Goal: Navigation & Orientation: Find specific page/section

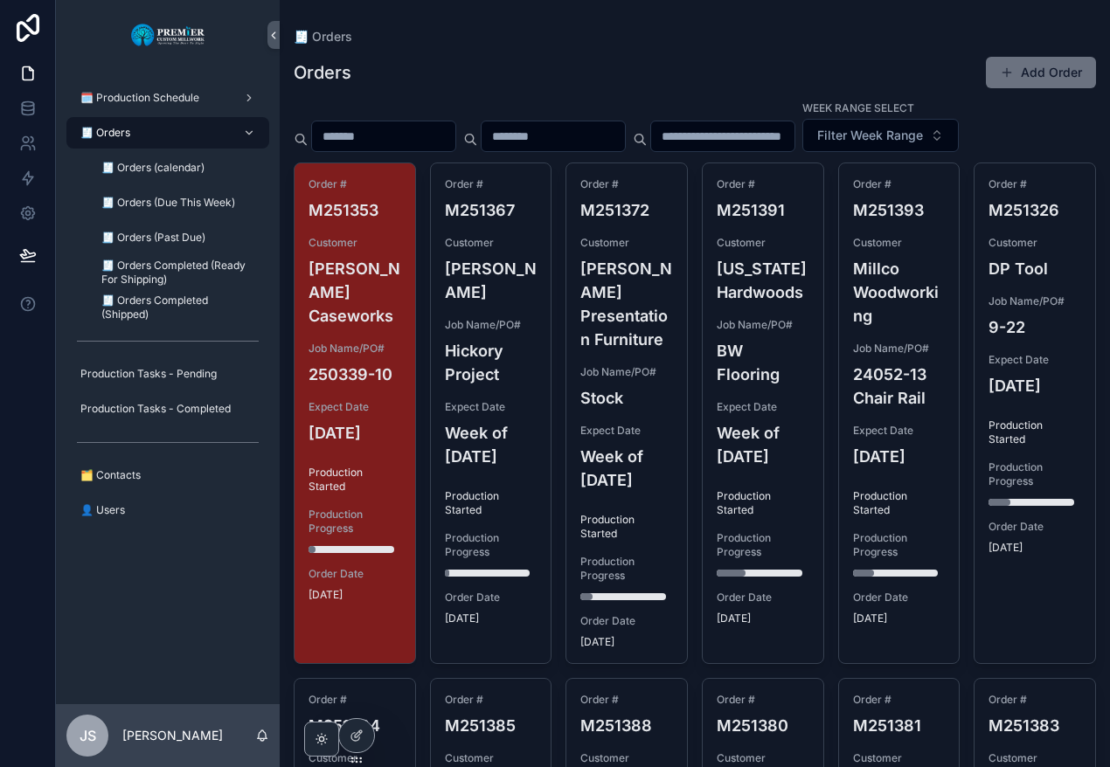
click at [645, 152] on div "Week Range Select Filter Week Range" at bounding box center [695, 126] width 802 height 52
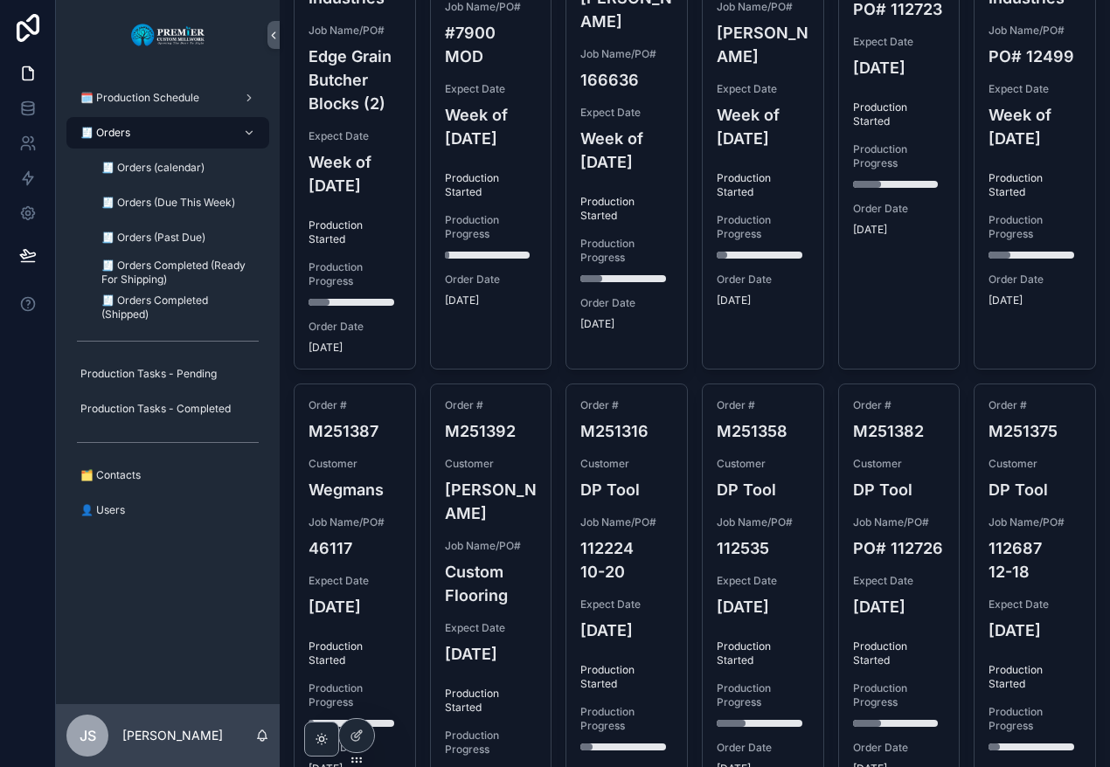
scroll to position [742, 0]
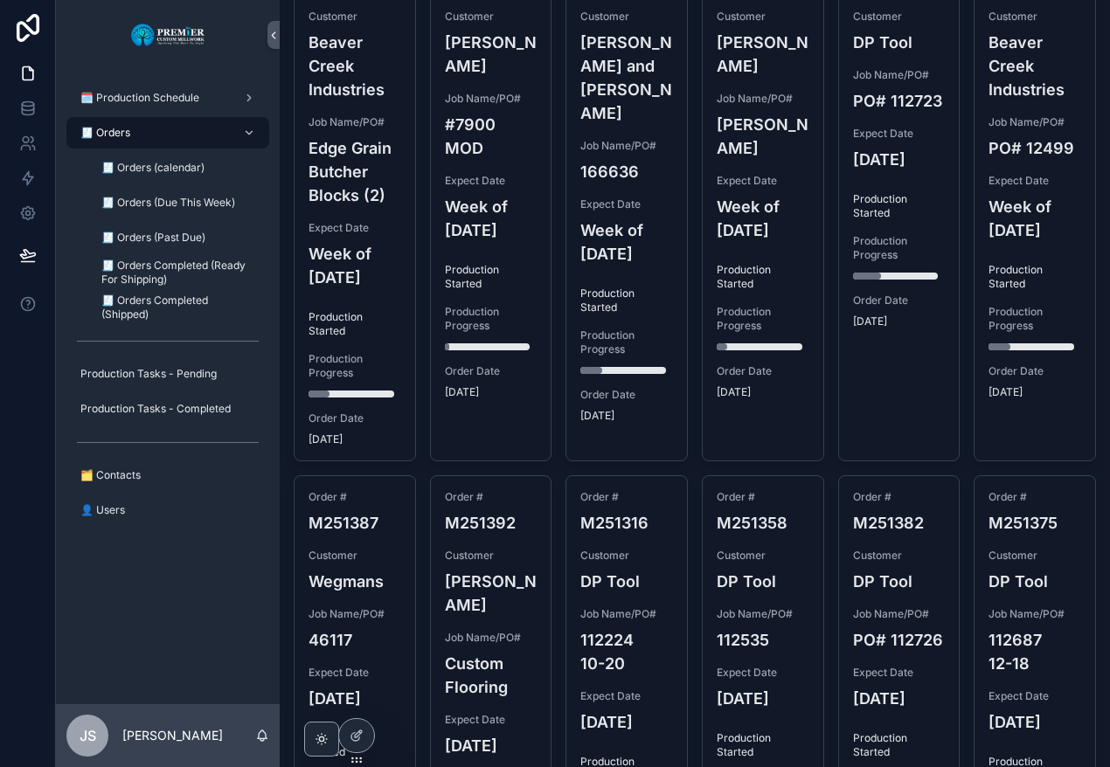
click at [1096, 280] on div "🧾 Orders Orders Add Order Week Range Select Filter Week Range Order # M251353 C…" at bounding box center [695, 121] width 830 height 1727
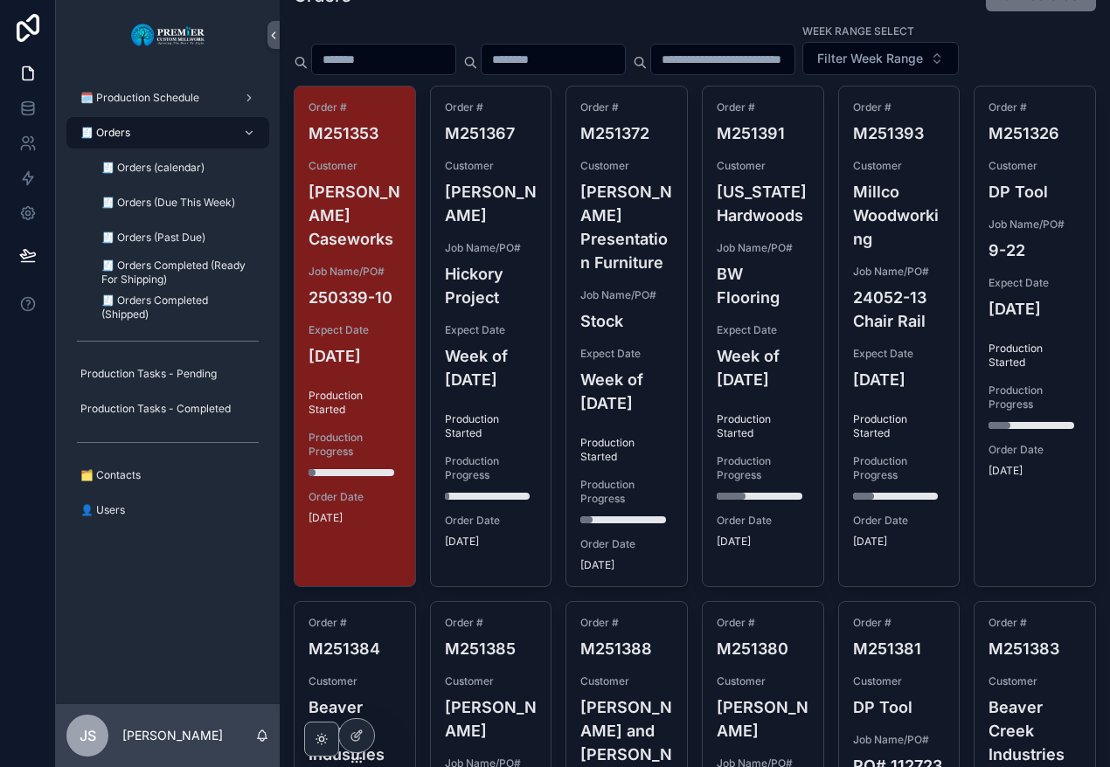
scroll to position [0, 0]
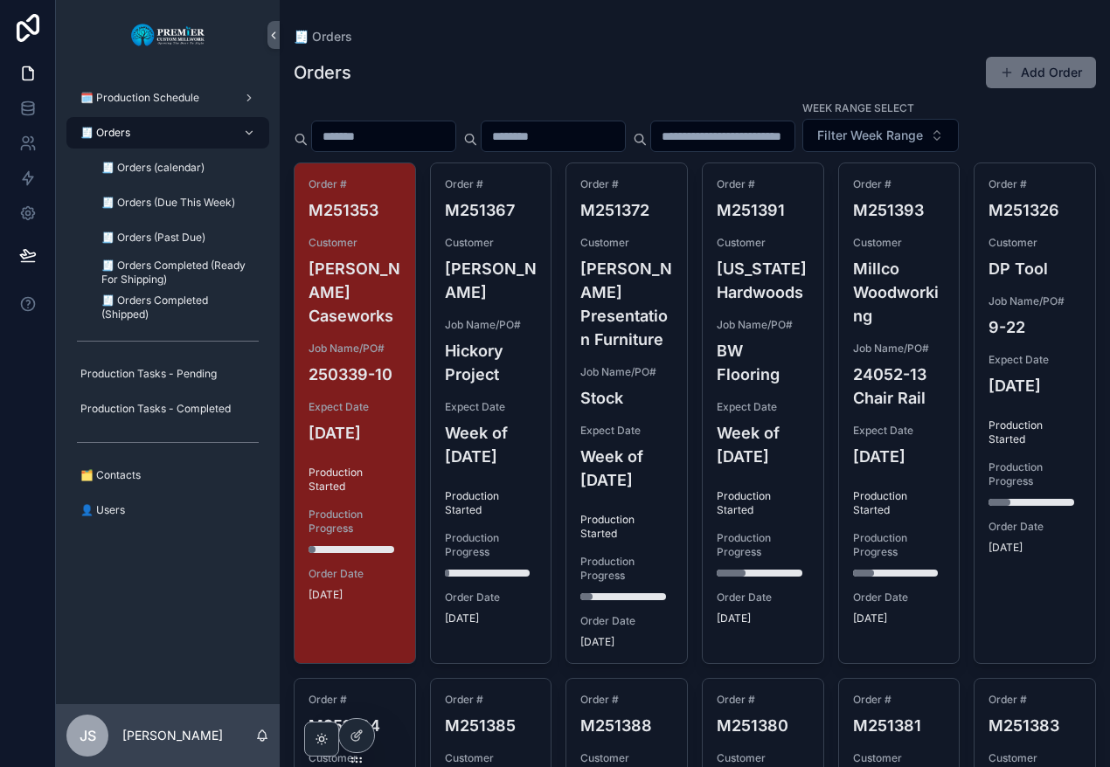
click at [143, 654] on div "🗓️ Production Schedule 🧾 Orders 🧾 Orders (calendar) 🧾 Orders (Due This Week) 🧾 …" at bounding box center [168, 387] width 224 height 634
click at [740, 63] on div "Orders Add Order" at bounding box center [695, 72] width 802 height 33
click at [600, 152] on div "Week Range Select Filter Week Range" at bounding box center [695, 126] width 802 height 52
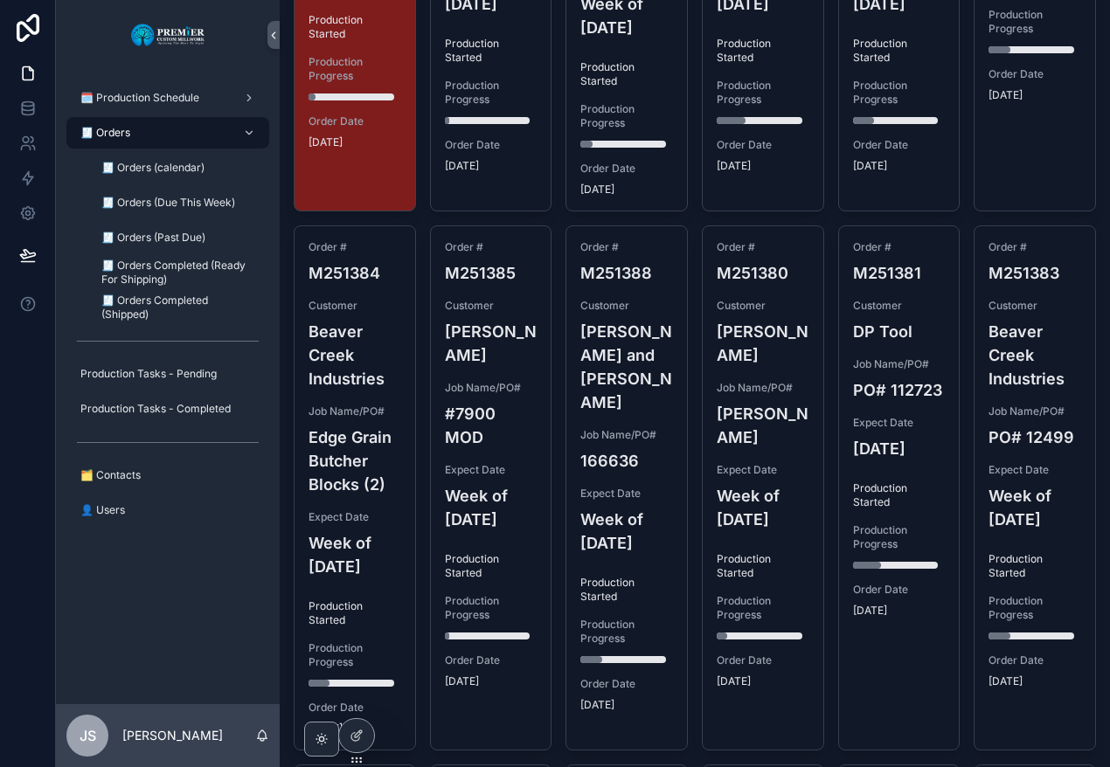
scroll to position [466, 0]
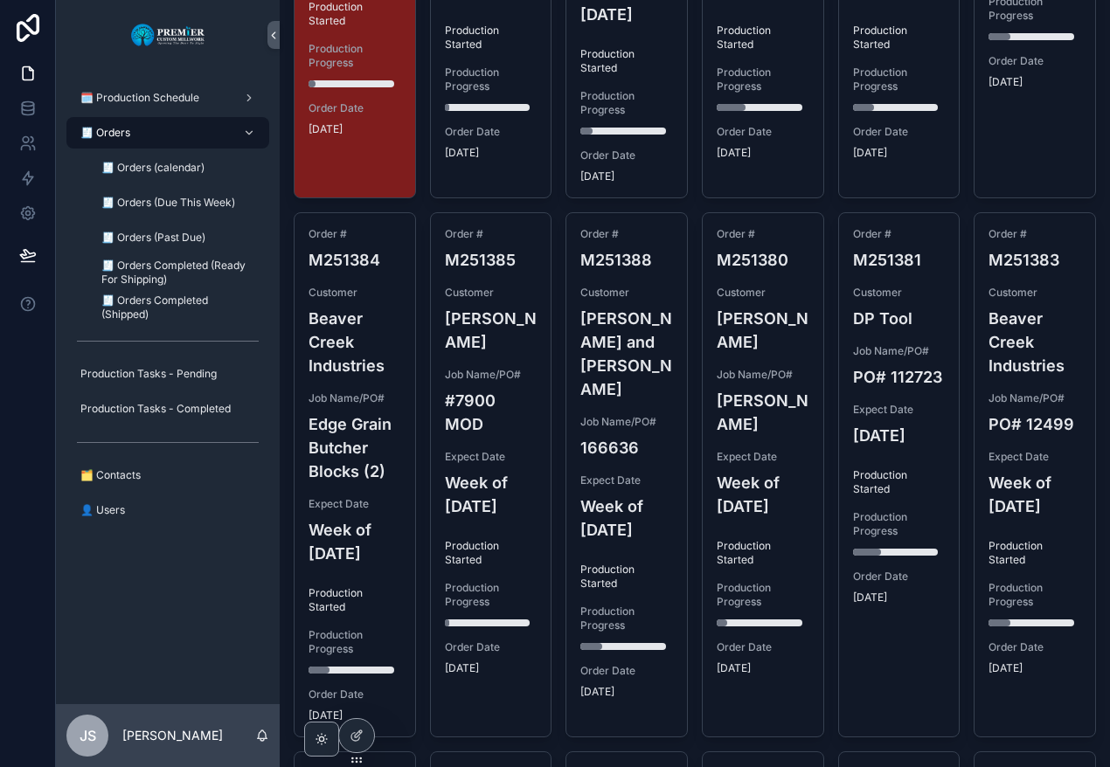
click at [125, 656] on div "🗓️ Production Schedule 🧾 Orders 🧾 Orders (calendar) 🧾 Orders (Due This Week) 🧾 …" at bounding box center [168, 387] width 224 height 634
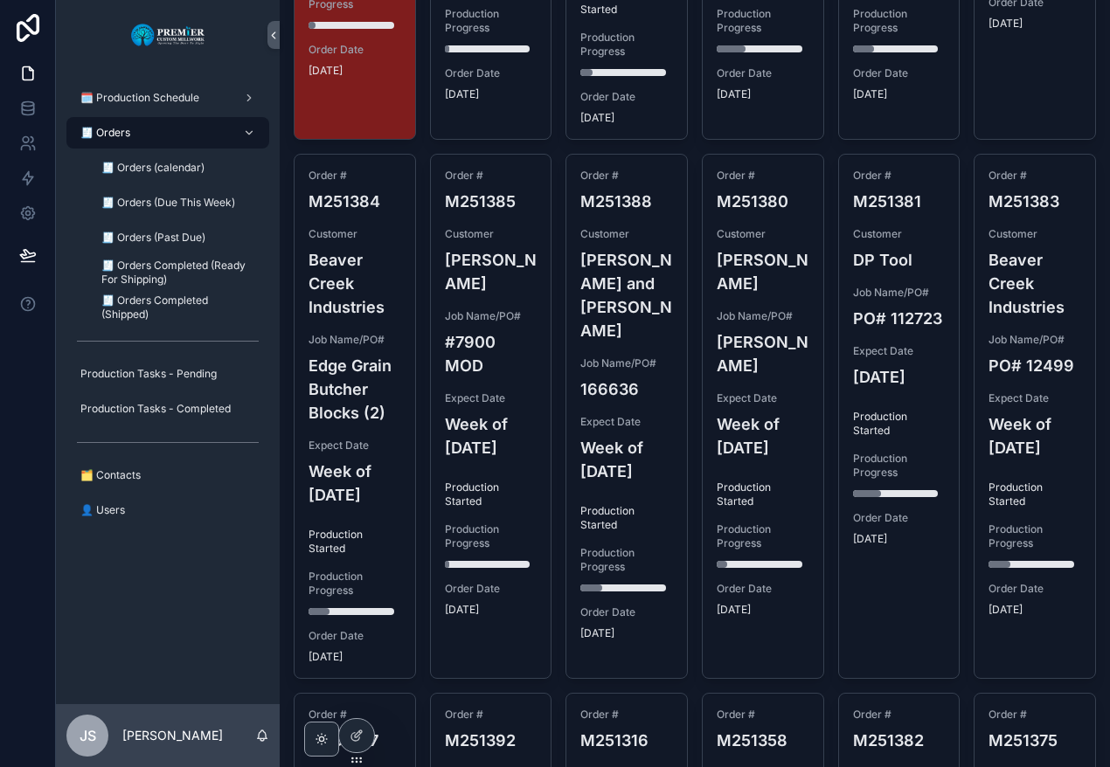
click at [42, 605] on div at bounding box center [28, 383] width 56 height 767
click at [204, 169] on span "🧾 Orders (calendar)" at bounding box center [152, 168] width 103 height 14
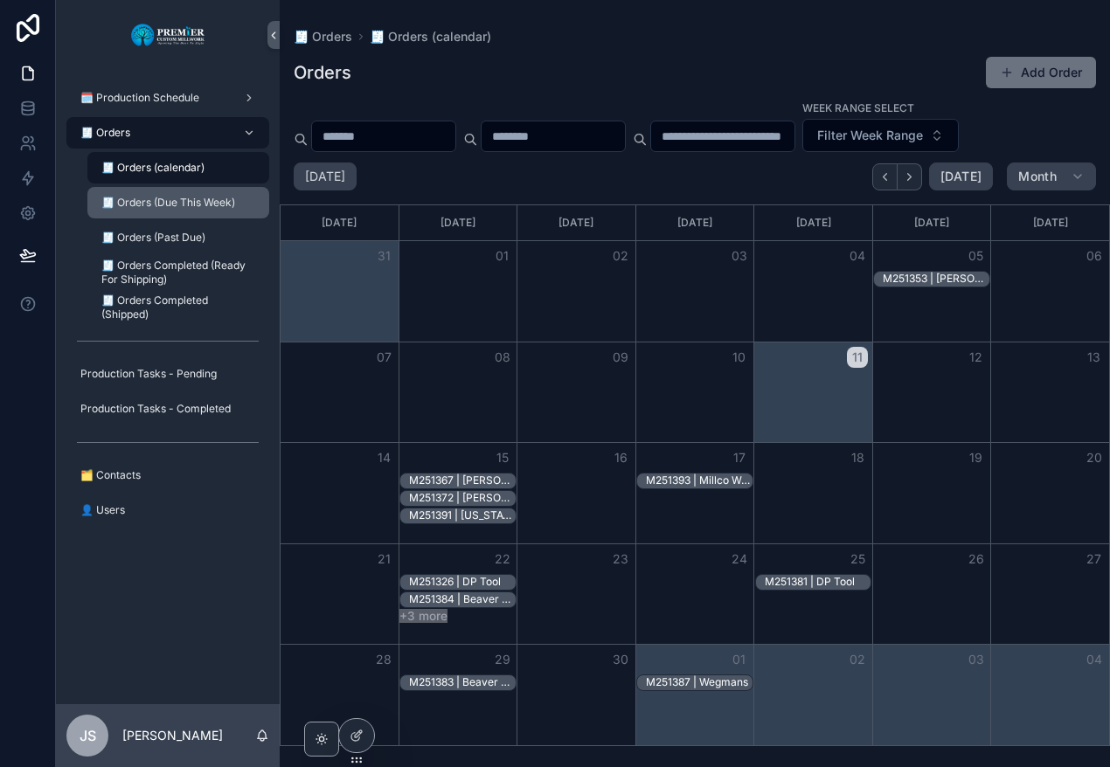
click at [193, 208] on span "🧾 Orders (Due This Week)" at bounding box center [168, 203] width 134 height 14
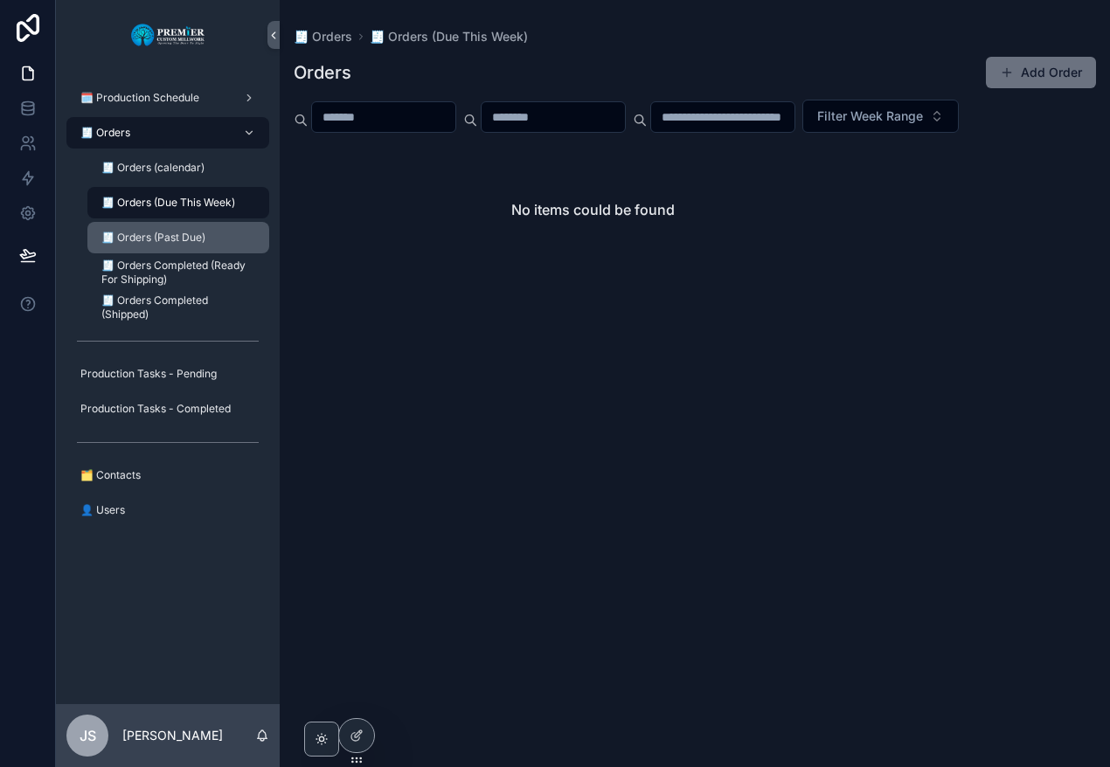
click at [193, 232] on span "🧾 Orders (Past Due)" at bounding box center [153, 238] width 104 height 14
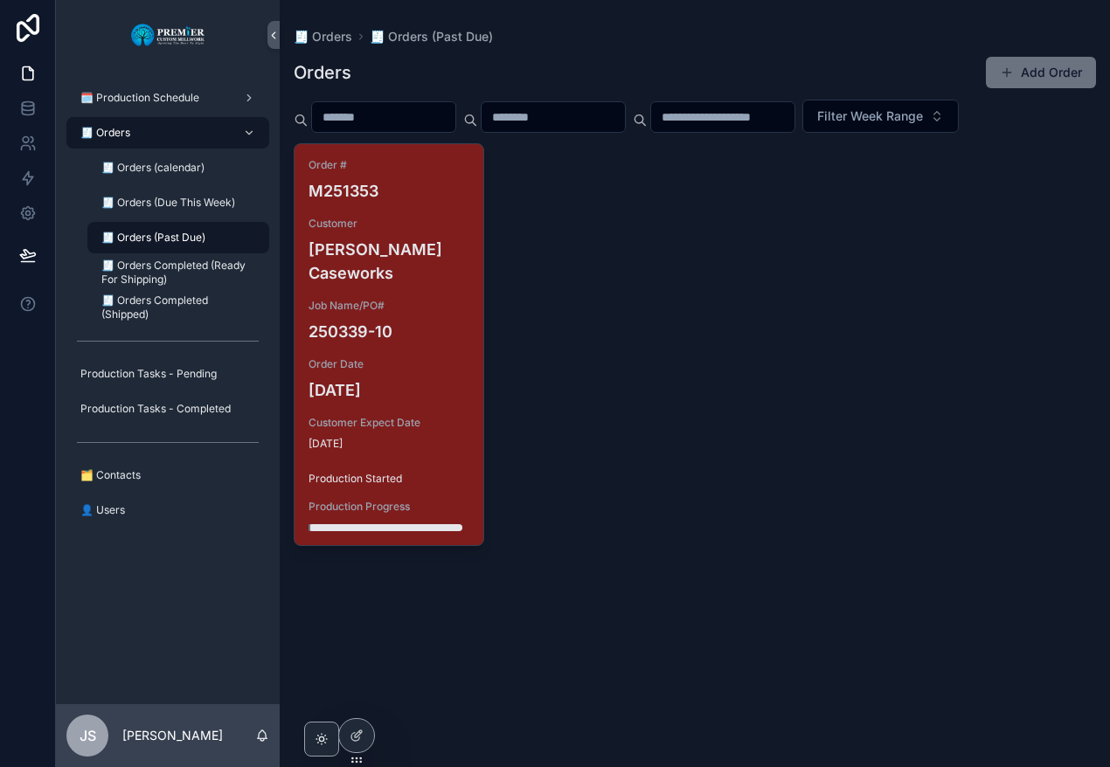
click at [459, 579] on div "🧾 Orders 🧾 Orders (Past Due) Orders Add Order Filter Week Range Order # M251353…" at bounding box center [695, 383] width 830 height 767
click at [664, 439] on div "Order # M251353 Customer [PERSON_NAME] Caseworks Job Name/PO# 250339-10 Order D…" at bounding box center [695, 344] width 802 height 403
click at [598, 542] on div "Orders Add Order Filter Week Range Order # M251353 Customer [PERSON_NAME] Casew…" at bounding box center [695, 323] width 802 height 557
